Goal: Task Accomplishment & Management: Use online tool/utility

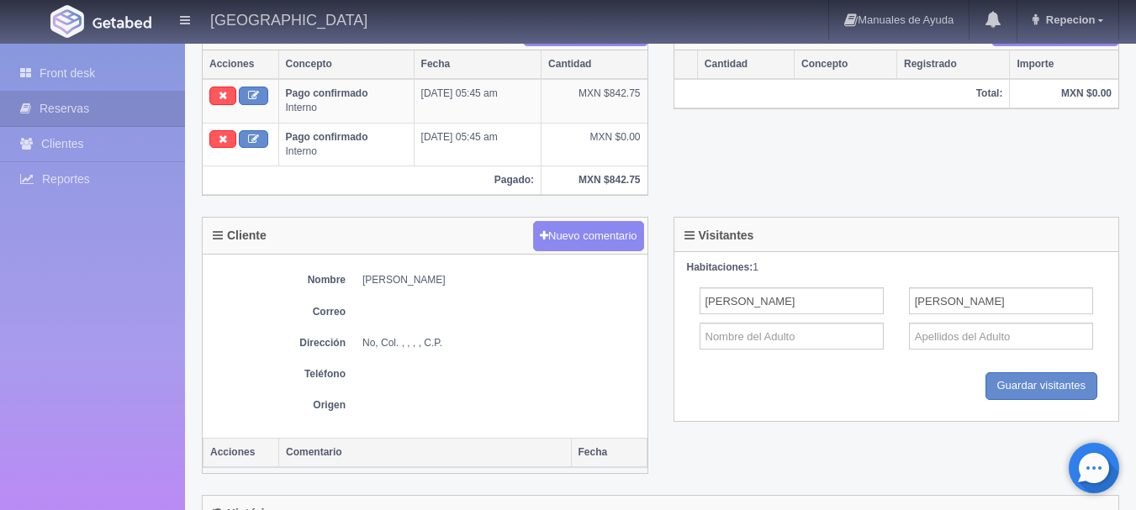
scroll to position [588, 0]
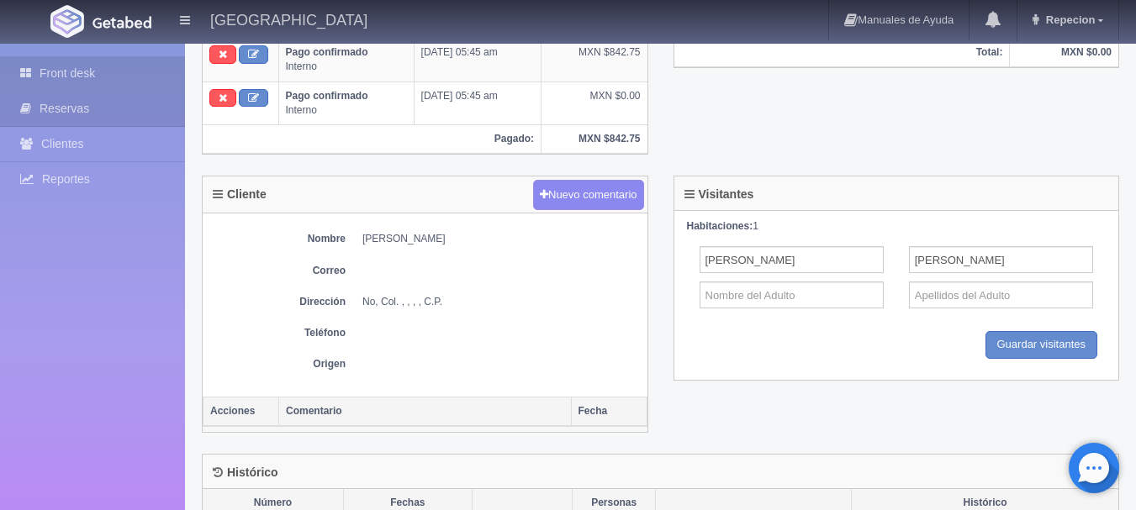
click at [88, 65] on link "Front desk" at bounding box center [92, 73] width 185 height 34
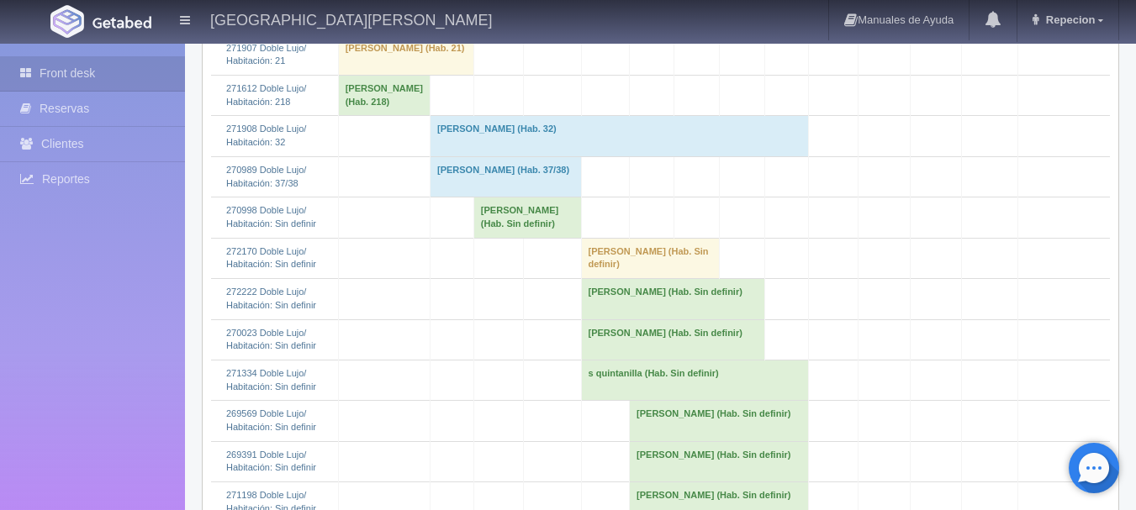
scroll to position [672, 0]
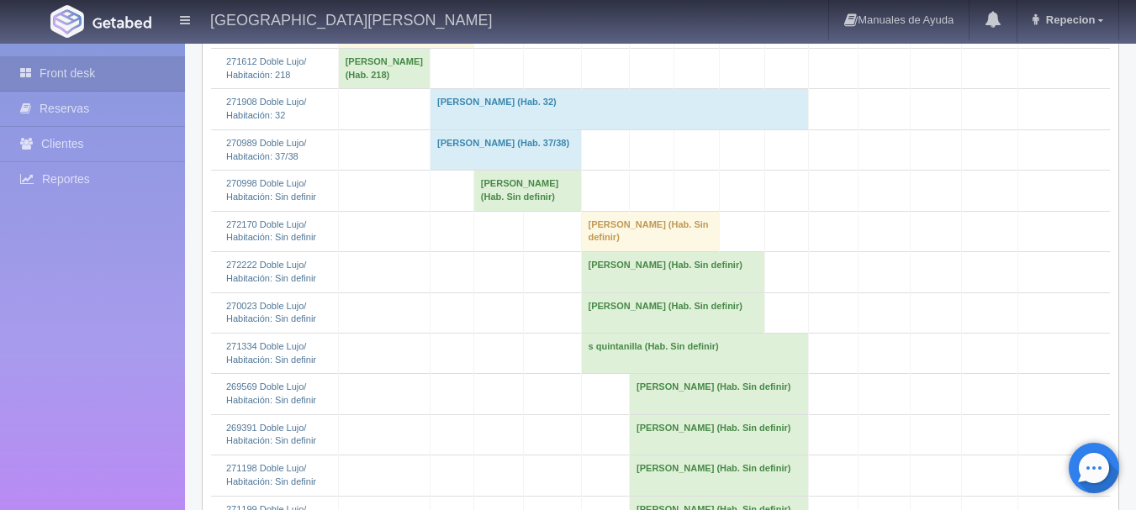
click at [530, 211] on td "Refugio Fernandez (Hab. Sin definir)" at bounding box center [527, 191] width 108 height 40
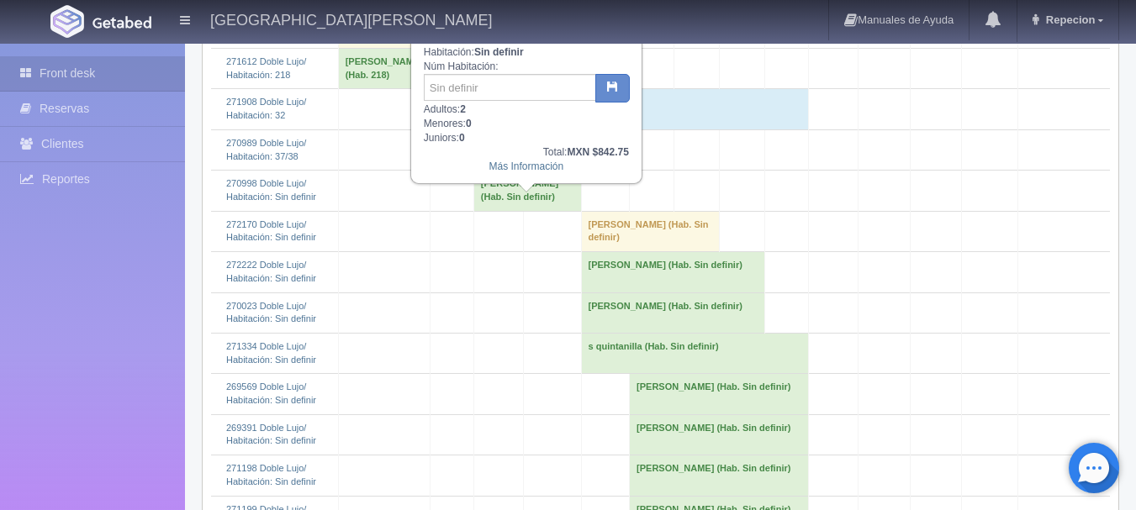
scroll to position [588, 0]
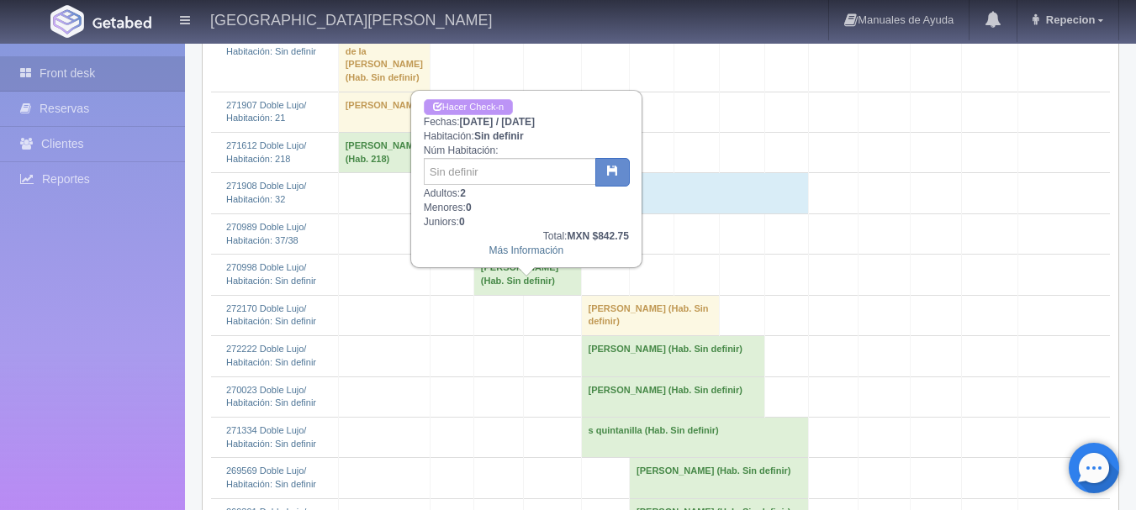
click at [474, 102] on link "Hacer Check-n" at bounding box center [468, 107] width 89 height 16
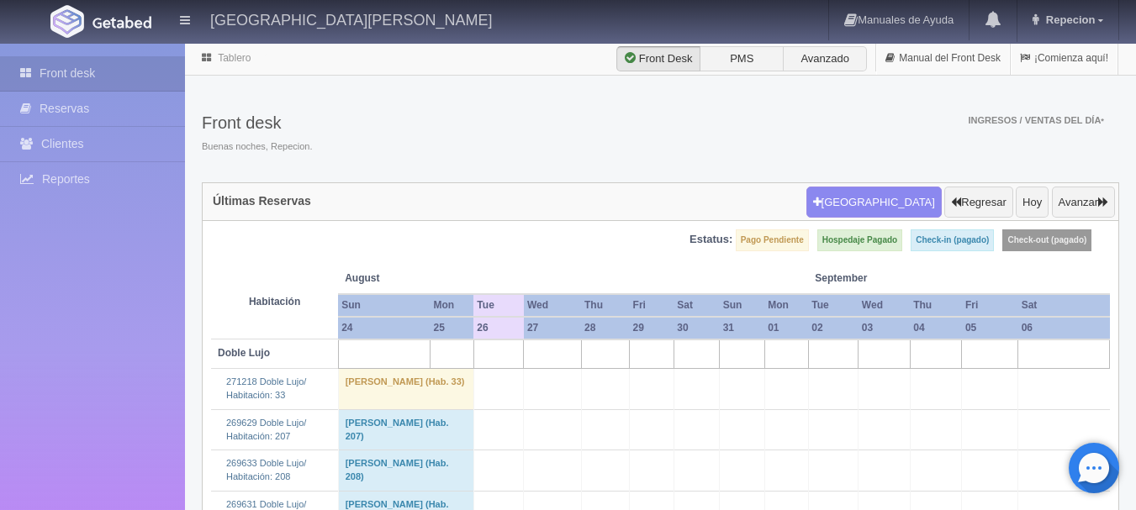
scroll to position [588, 0]
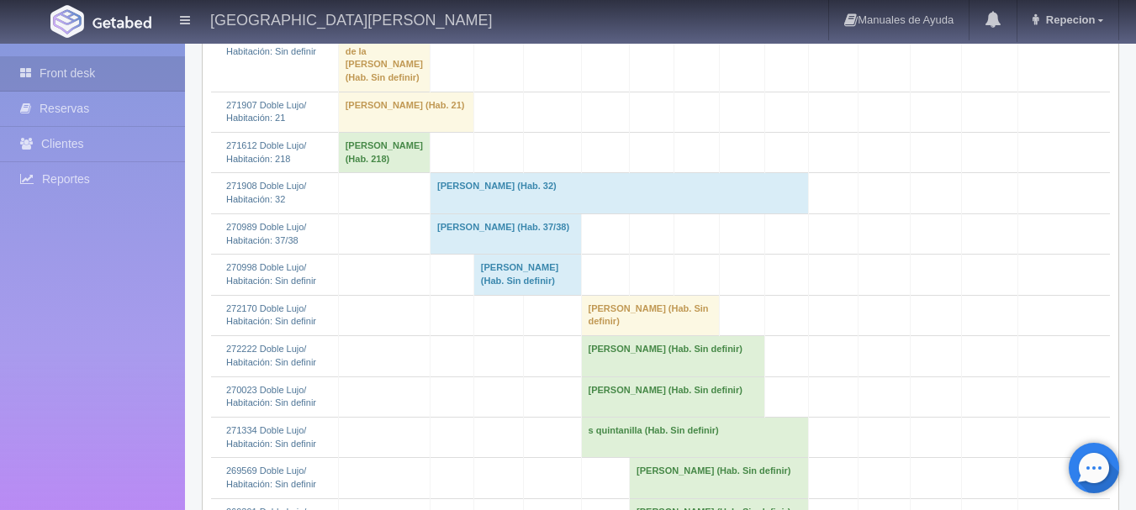
click at [504, 295] on td "Refugio Fernandez (Hab. Sin definir)" at bounding box center [527, 275] width 108 height 40
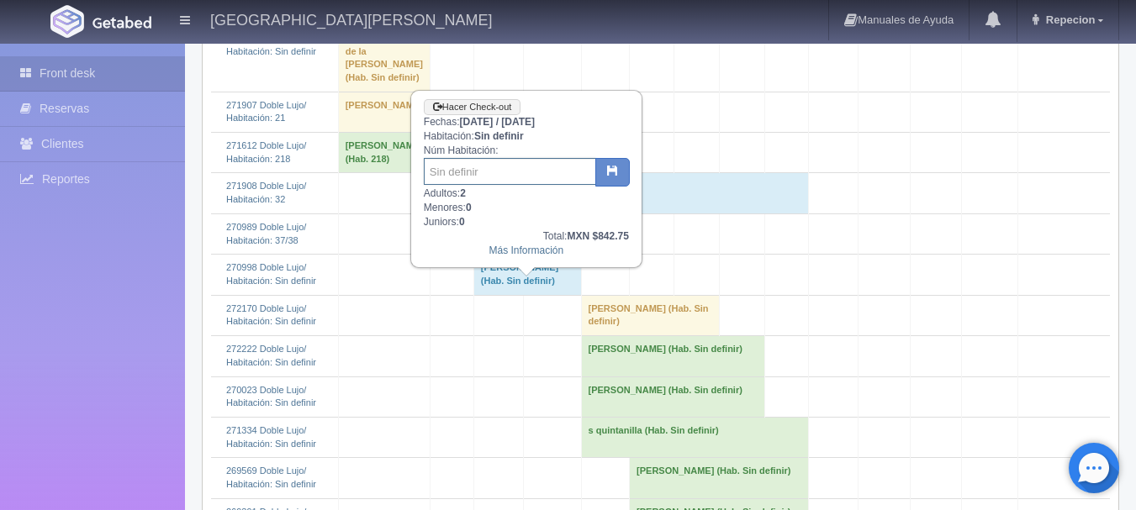
click at [477, 172] on input "text" at bounding box center [510, 171] width 172 height 27
type input "3"
click at [614, 169] on icon "button" at bounding box center [612, 170] width 11 height 11
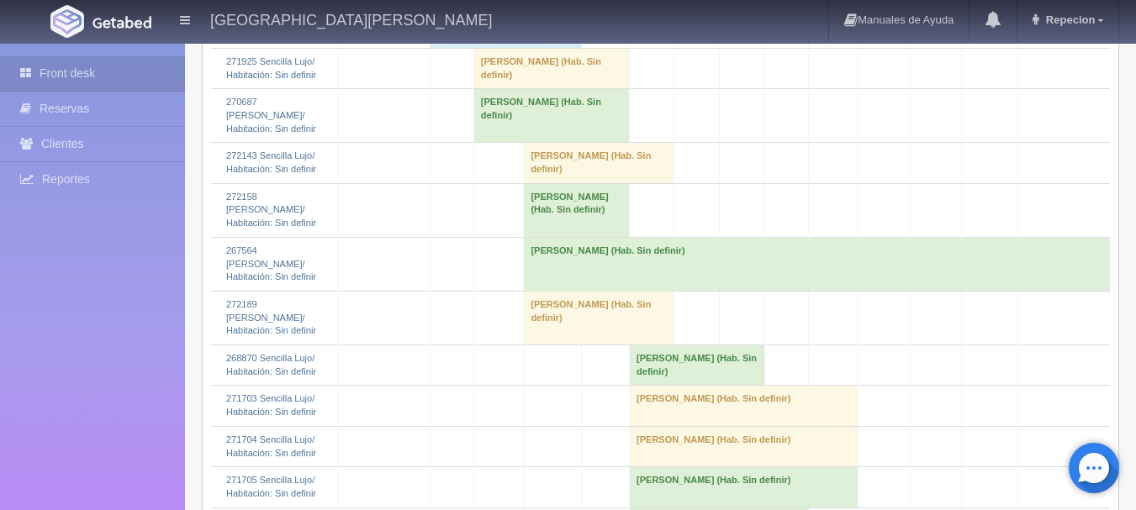
scroll to position [2185, 0]
